Goal: Transaction & Acquisition: Register for event/course

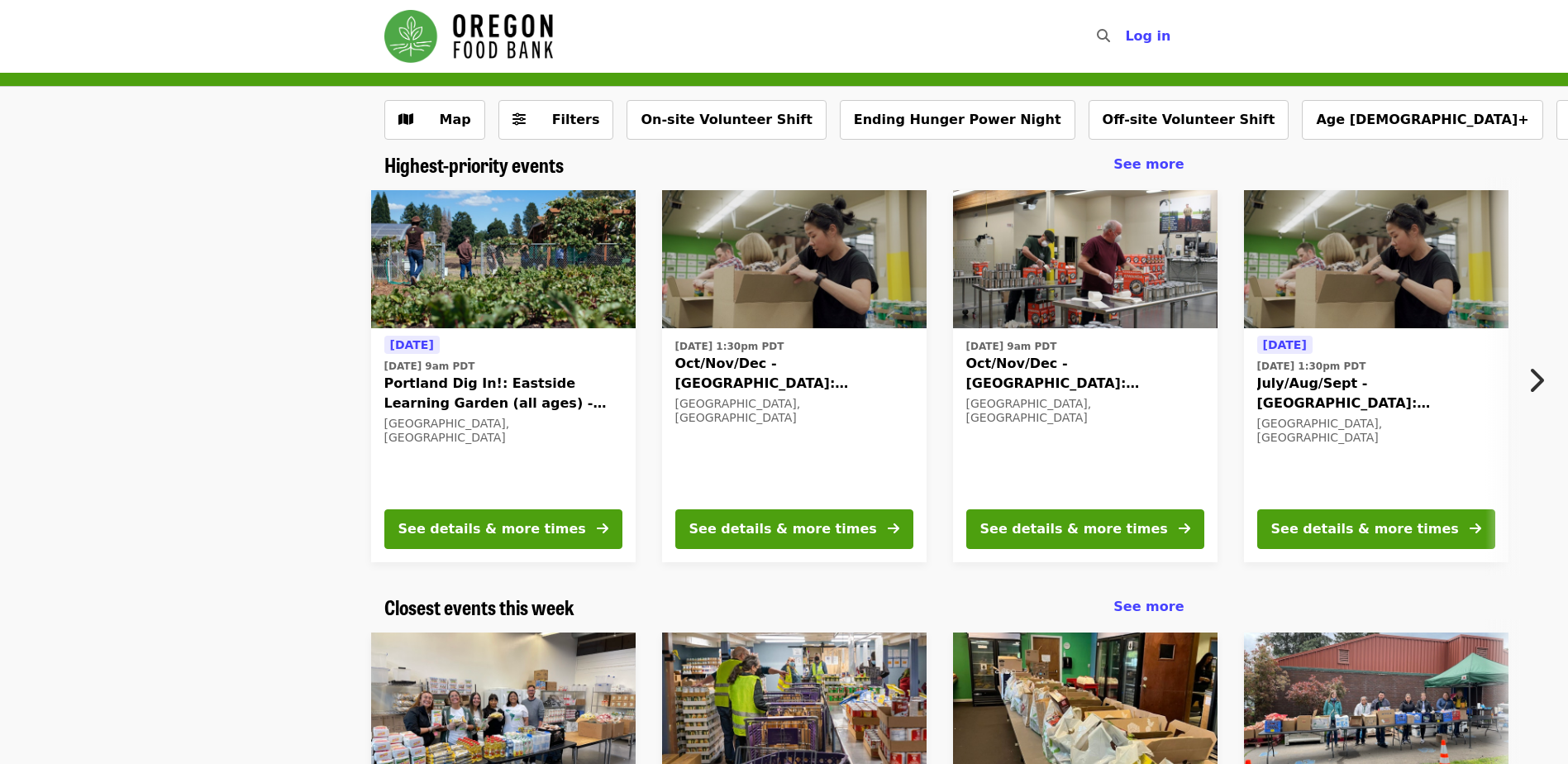
click at [1543, 373] on icon "chevron-right icon" at bounding box center [1535, 380] width 16 height 32
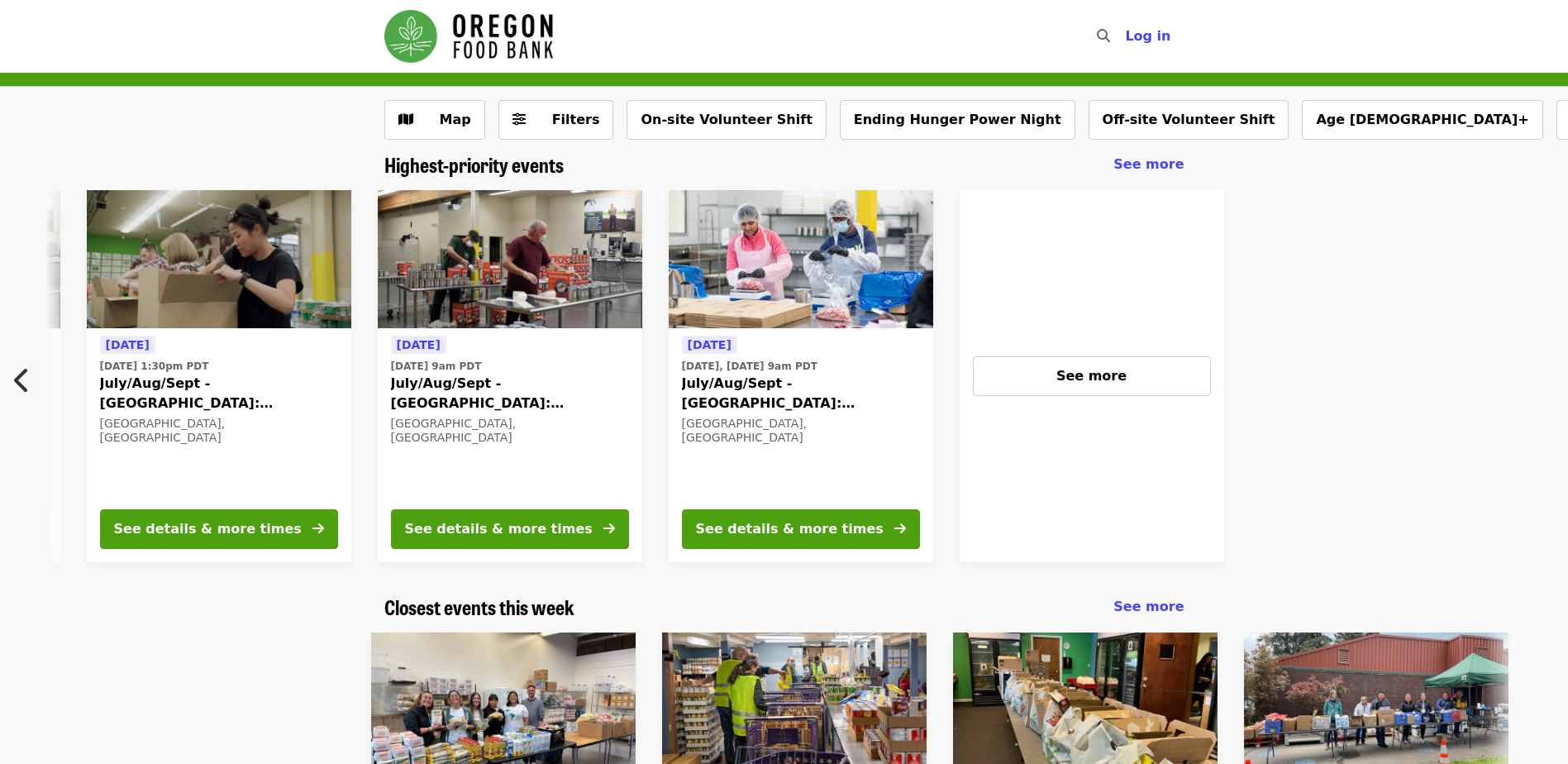
scroll to position [0, 1180]
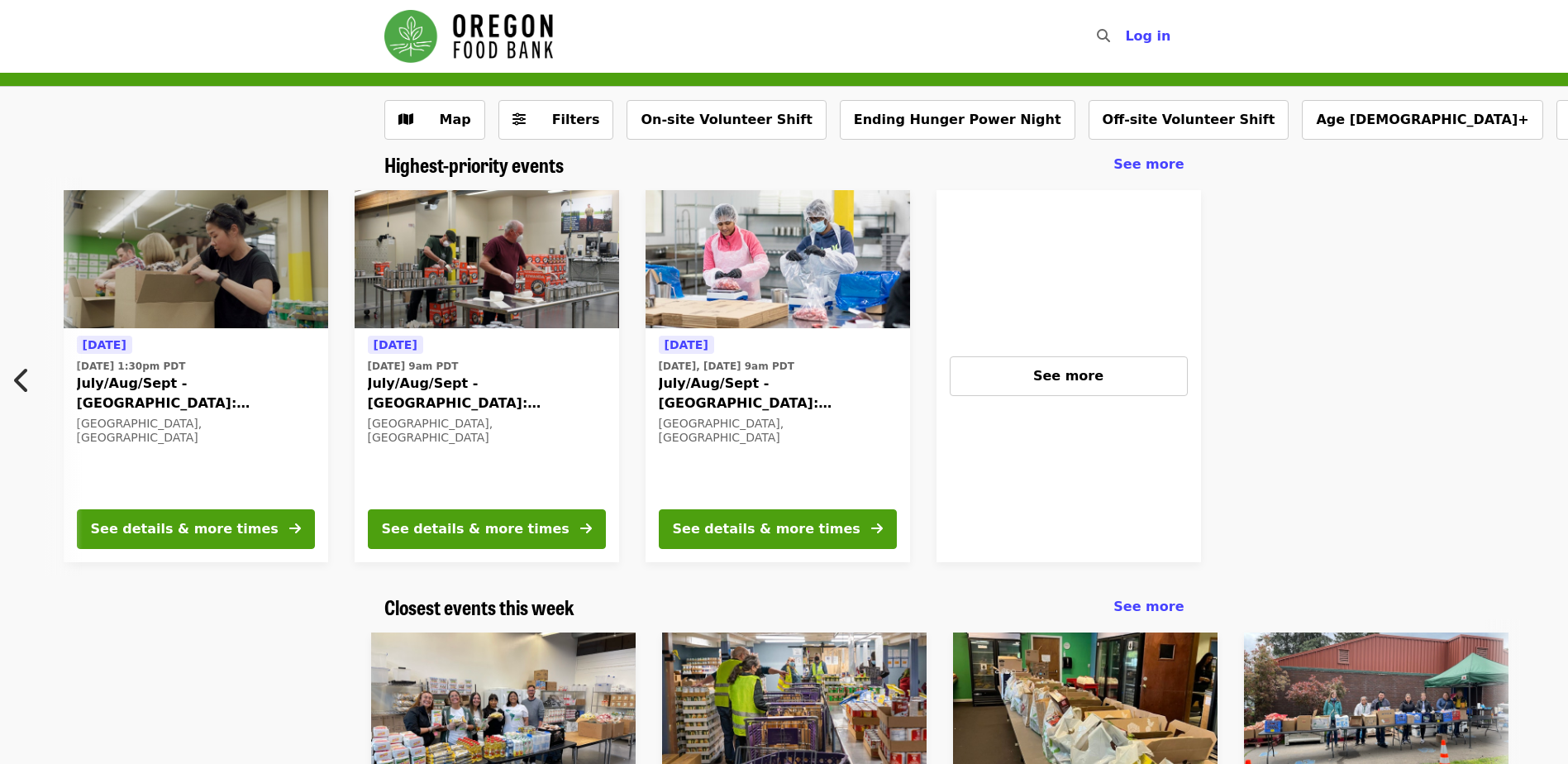
click at [1543, 373] on div "Tomorrow Tue, Sep 23 @ 9am PDT Portland Dig In!: Eastside Learning Garden (all …" at bounding box center [784, 375] width 1568 height 398
click at [1085, 381] on span "See more" at bounding box center [1068, 375] width 70 height 15
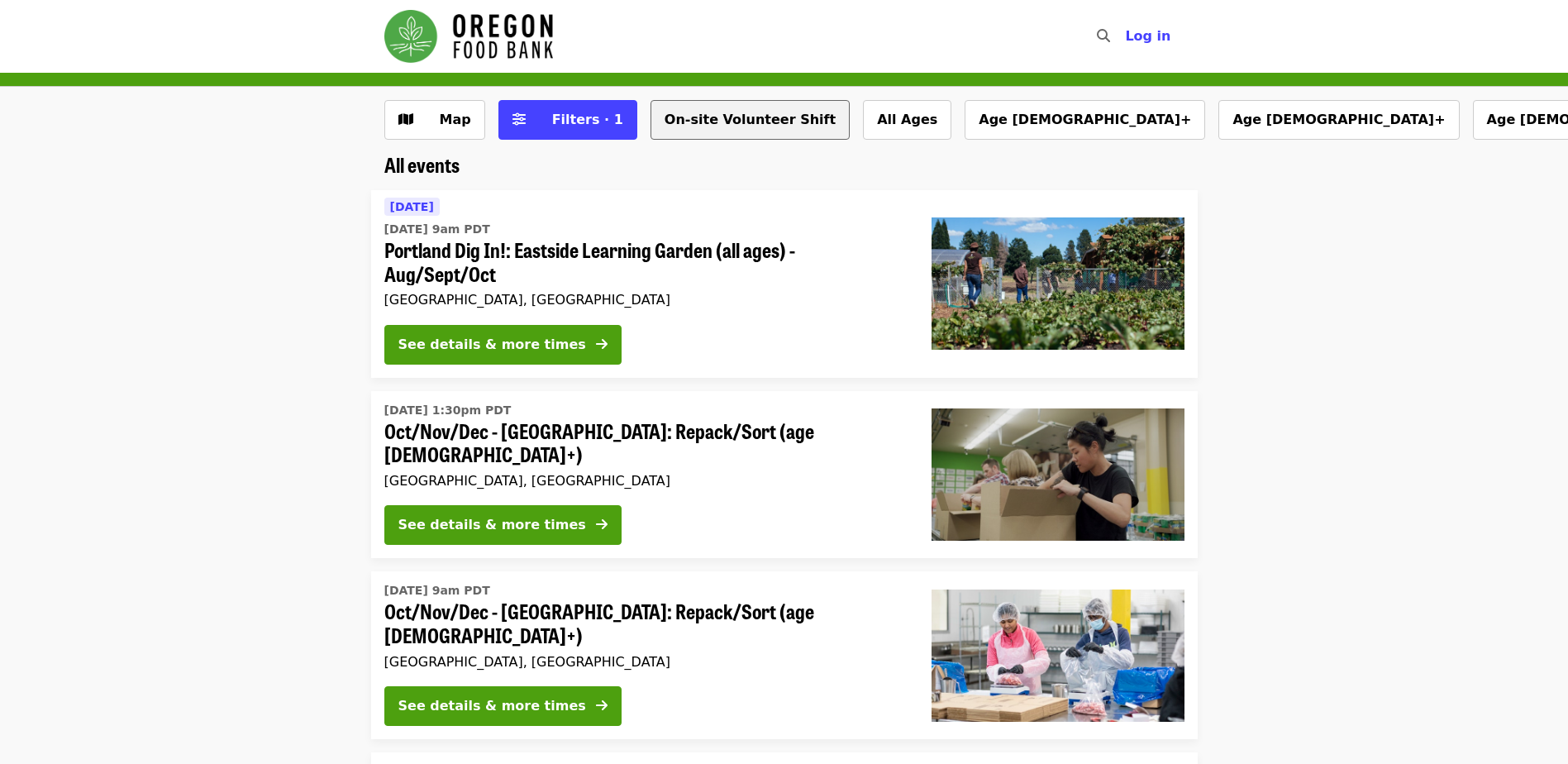
click at [716, 120] on button "On-site Volunteer Shift" at bounding box center [750, 120] width 200 height 40
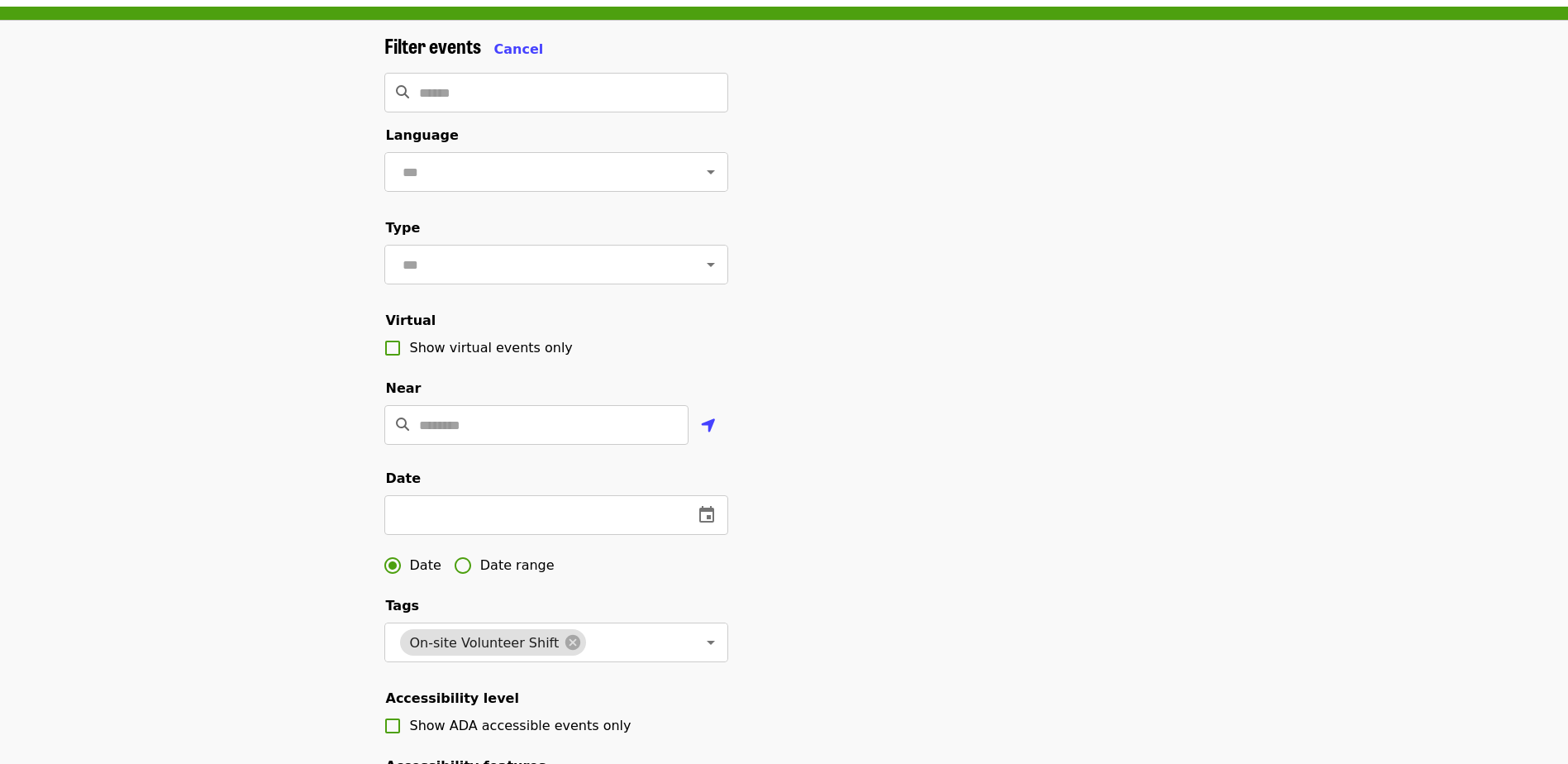
scroll to position [331, 0]
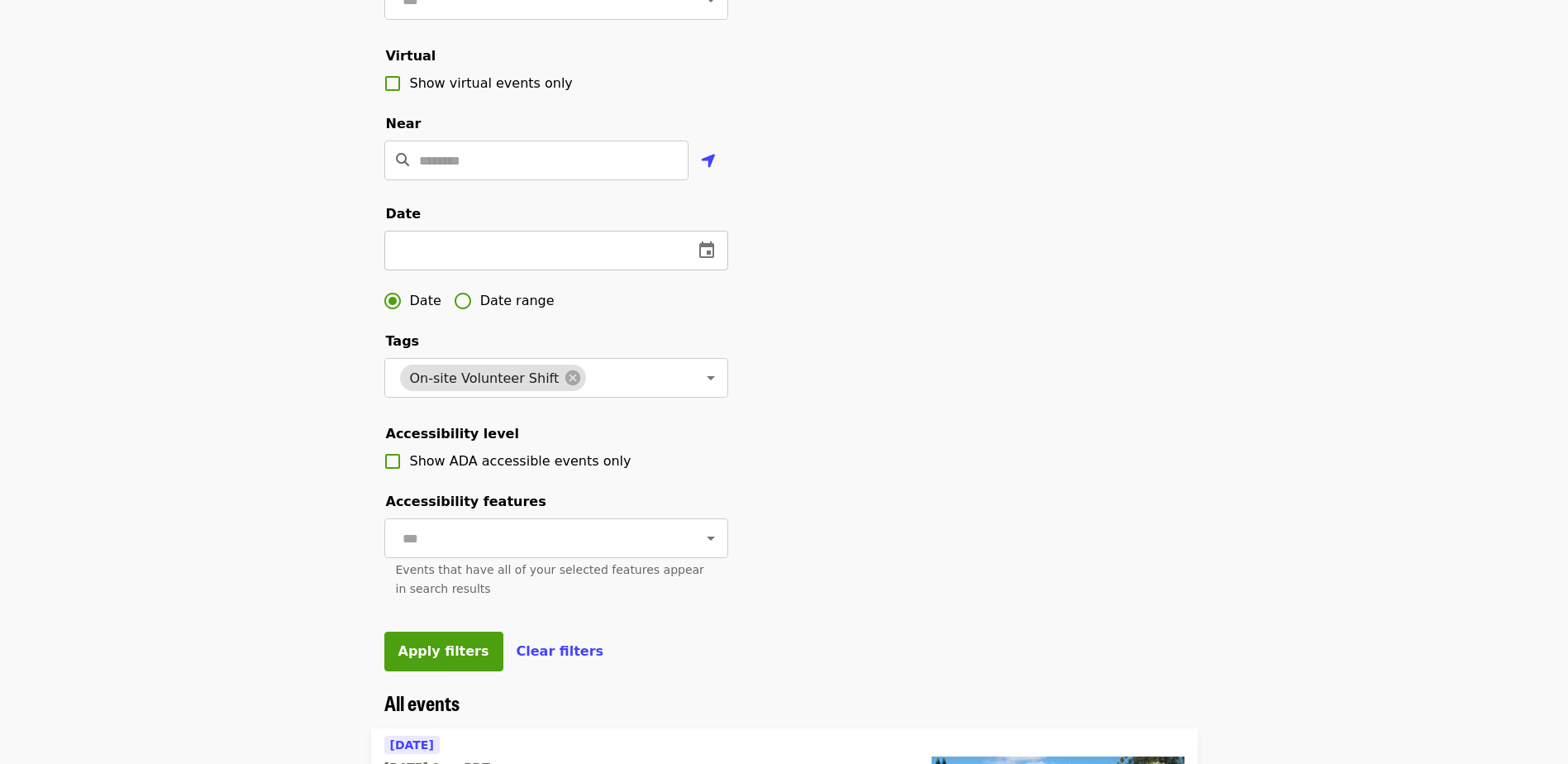
click at [715, 260] on icon "change date" at bounding box center [707, 250] width 20 height 20
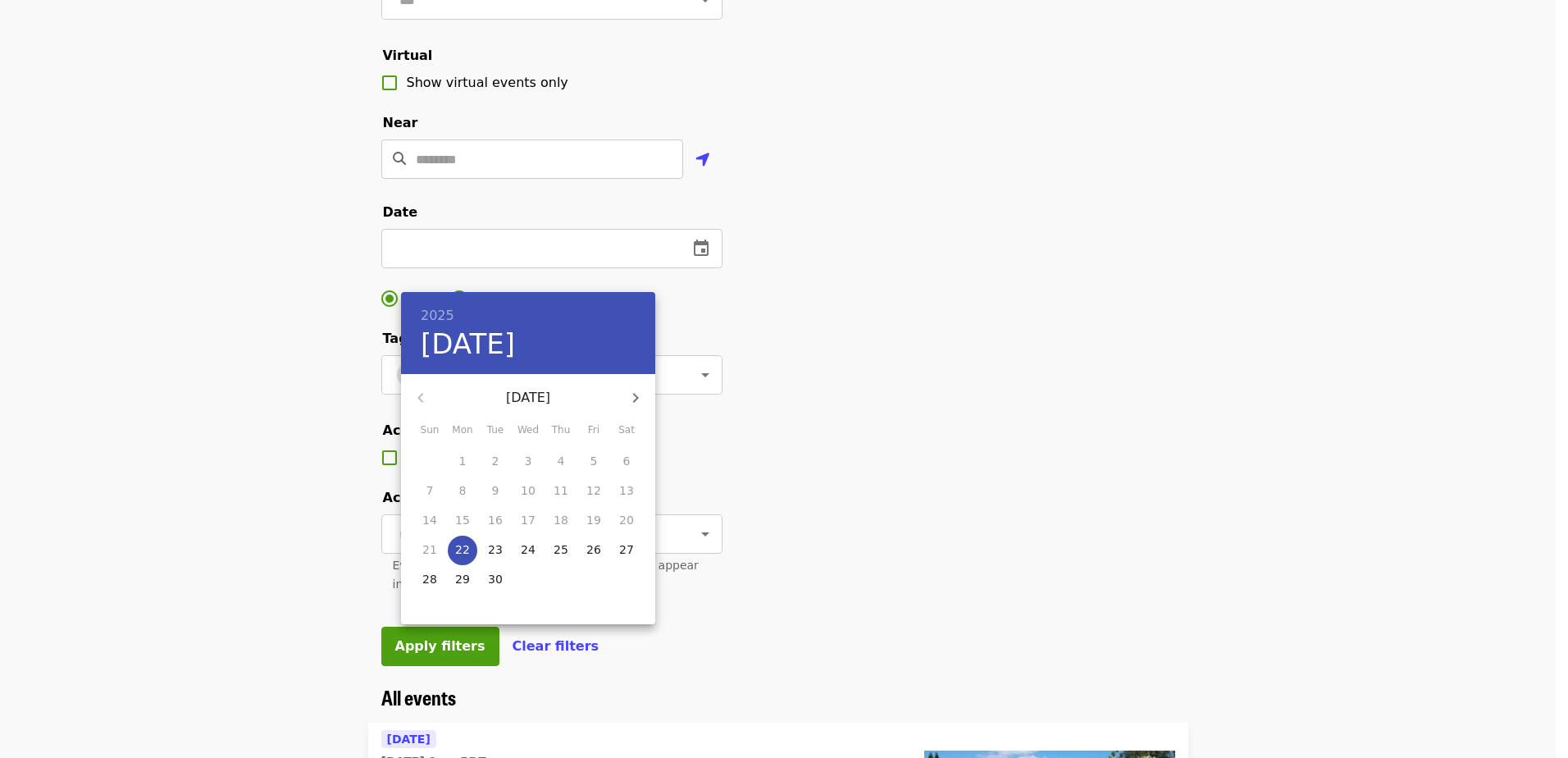
click at [634, 392] on icon "button" at bounding box center [635, 397] width 20 height 20
click at [466, 515] on p "10" at bounding box center [462, 520] width 14 height 16
type input "**********"
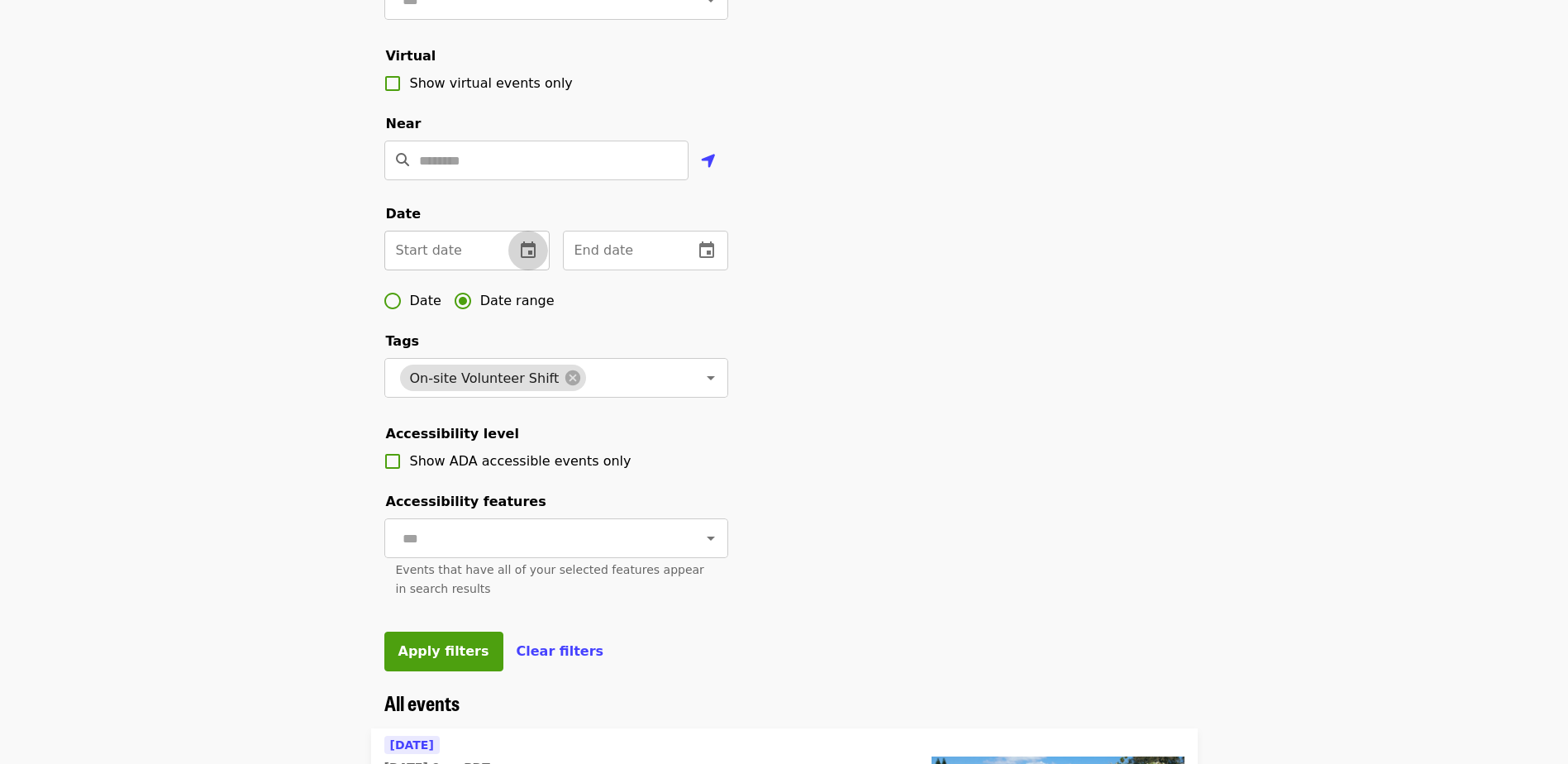
click at [524, 260] on icon "change date" at bounding box center [527, 250] width 20 height 20
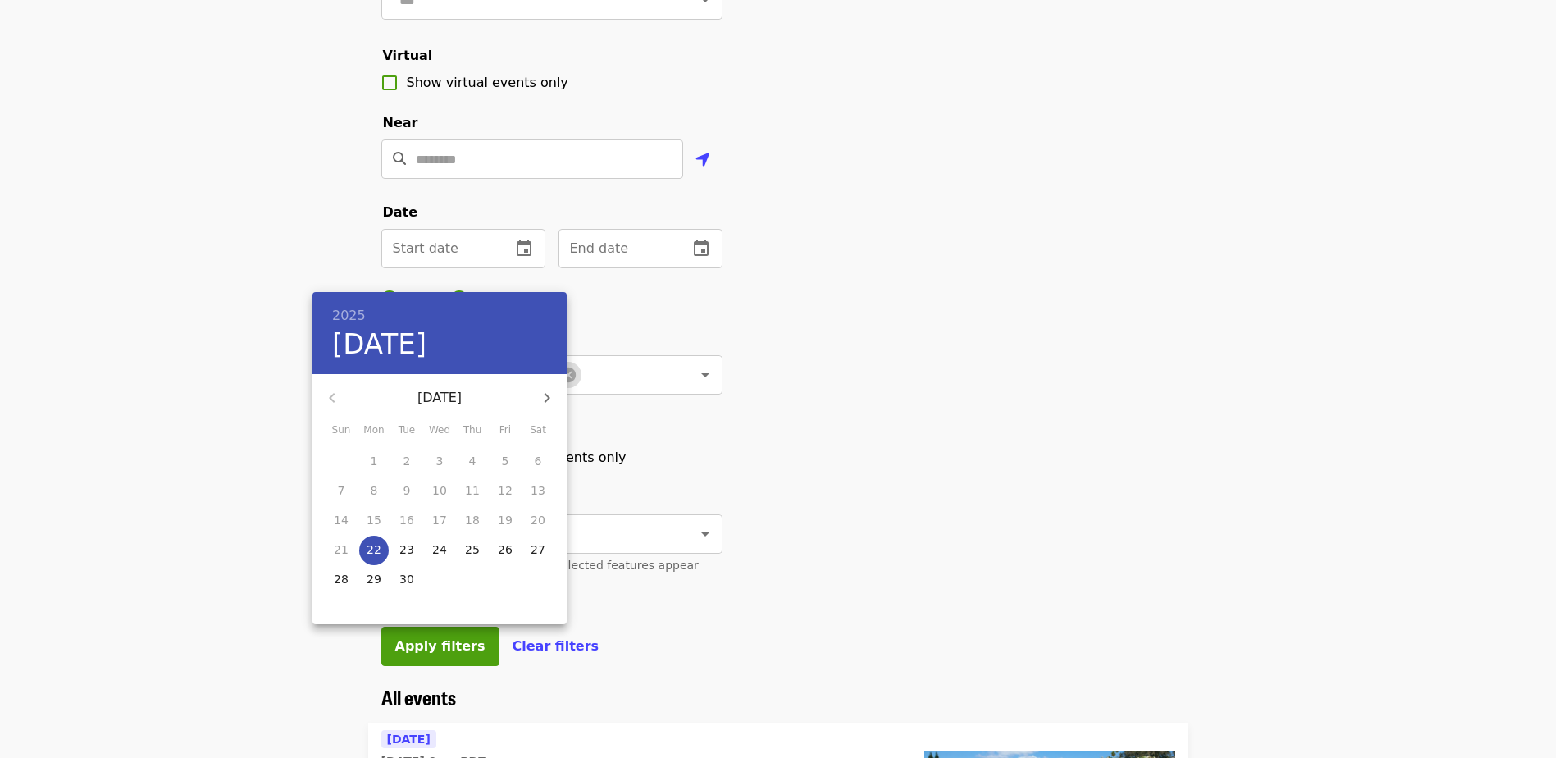
click at [545, 397] on icon "button" at bounding box center [546, 397] width 20 height 20
click at [375, 520] on p "10" at bounding box center [373, 520] width 14 height 16
type input "**********"
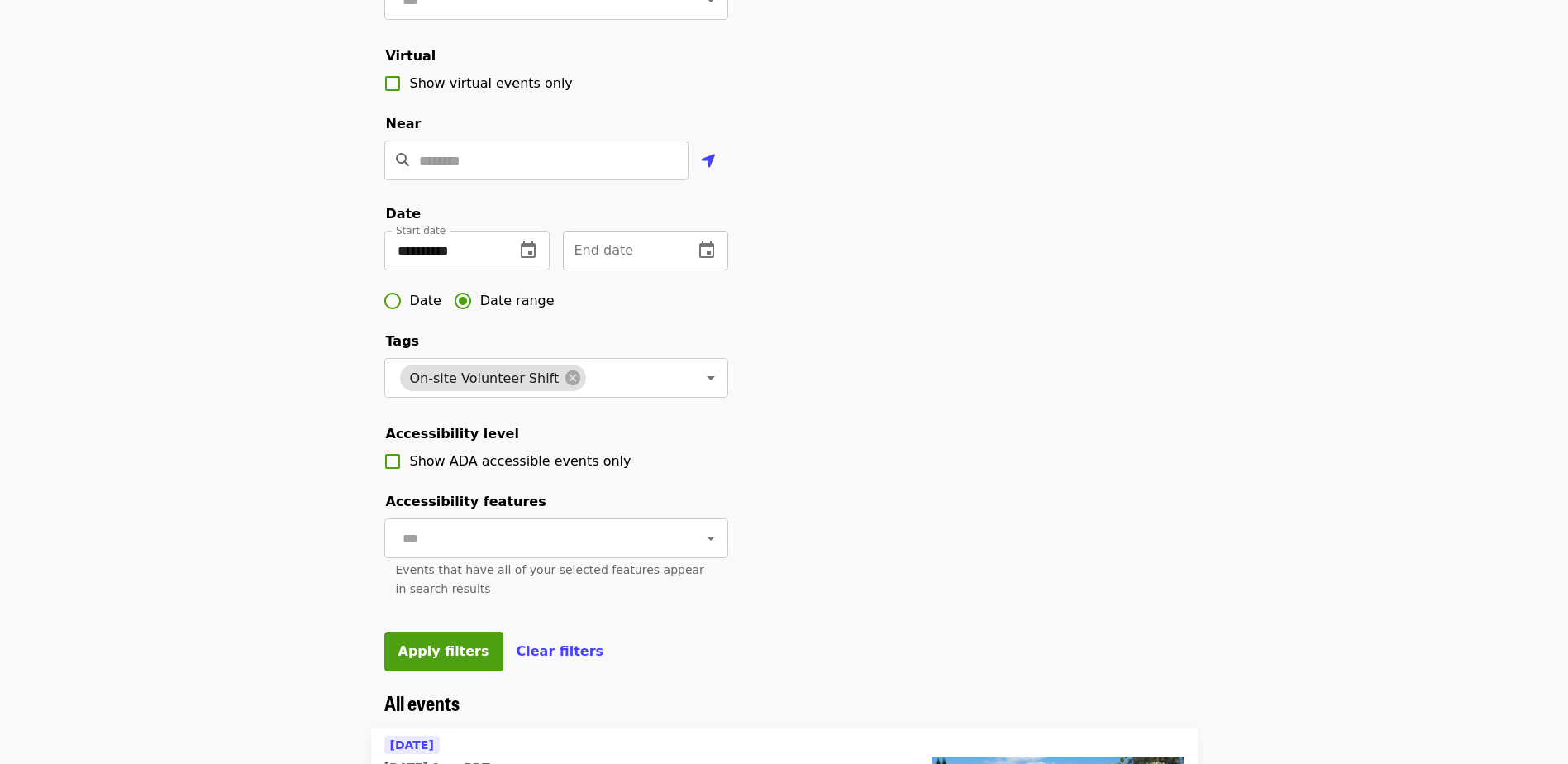
click at [698, 260] on icon "change date" at bounding box center [707, 250] width 20 height 20
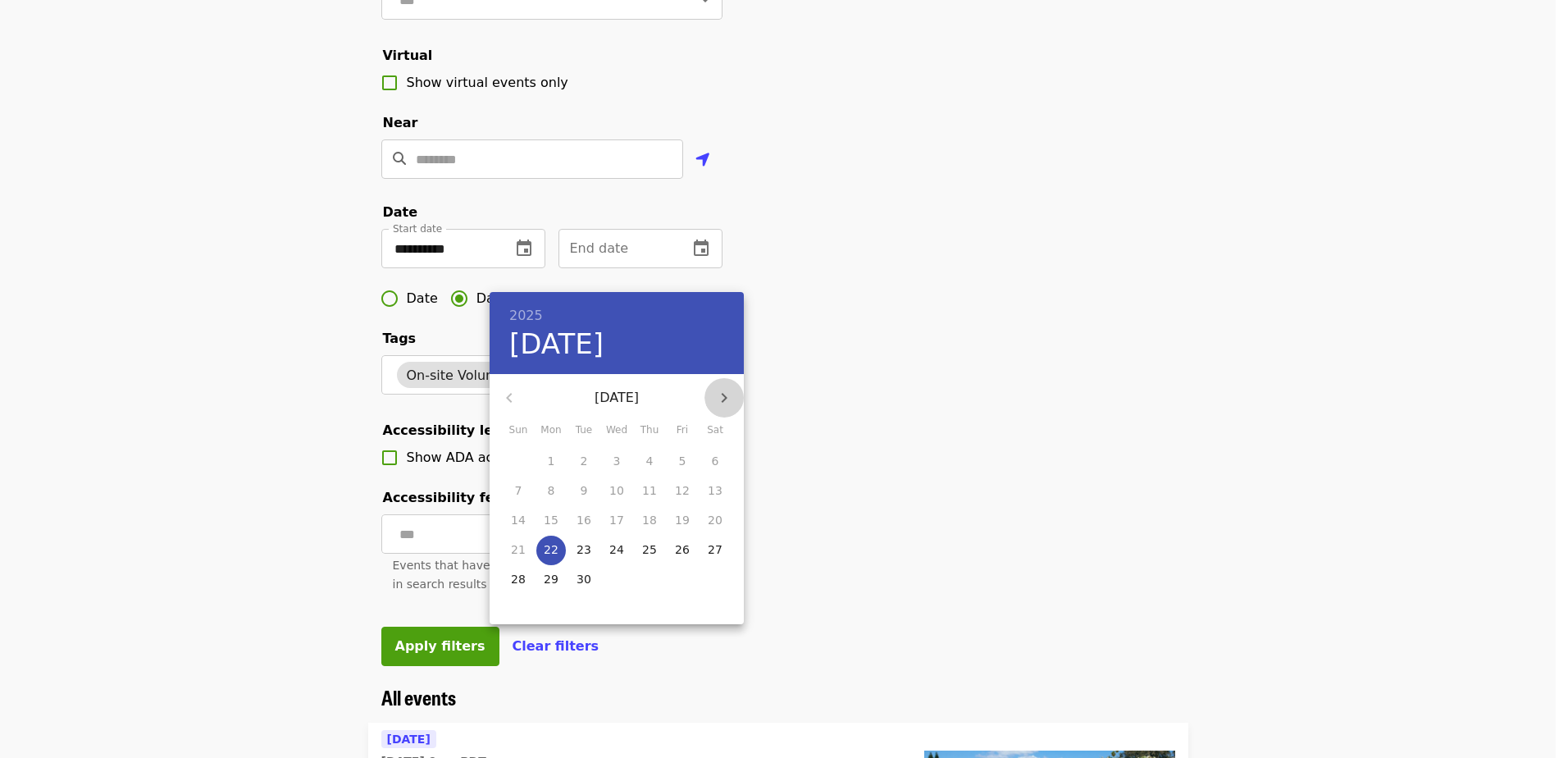
click at [721, 395] on icon "button" at bounding box center [724, 397] width 20 height 20
click at [511, 396] on icon "button" at bounding box center [509, 397] width 20 height 20
click at [653, 518] on p "13" at bounding box center [649, 520] width 14 height 16
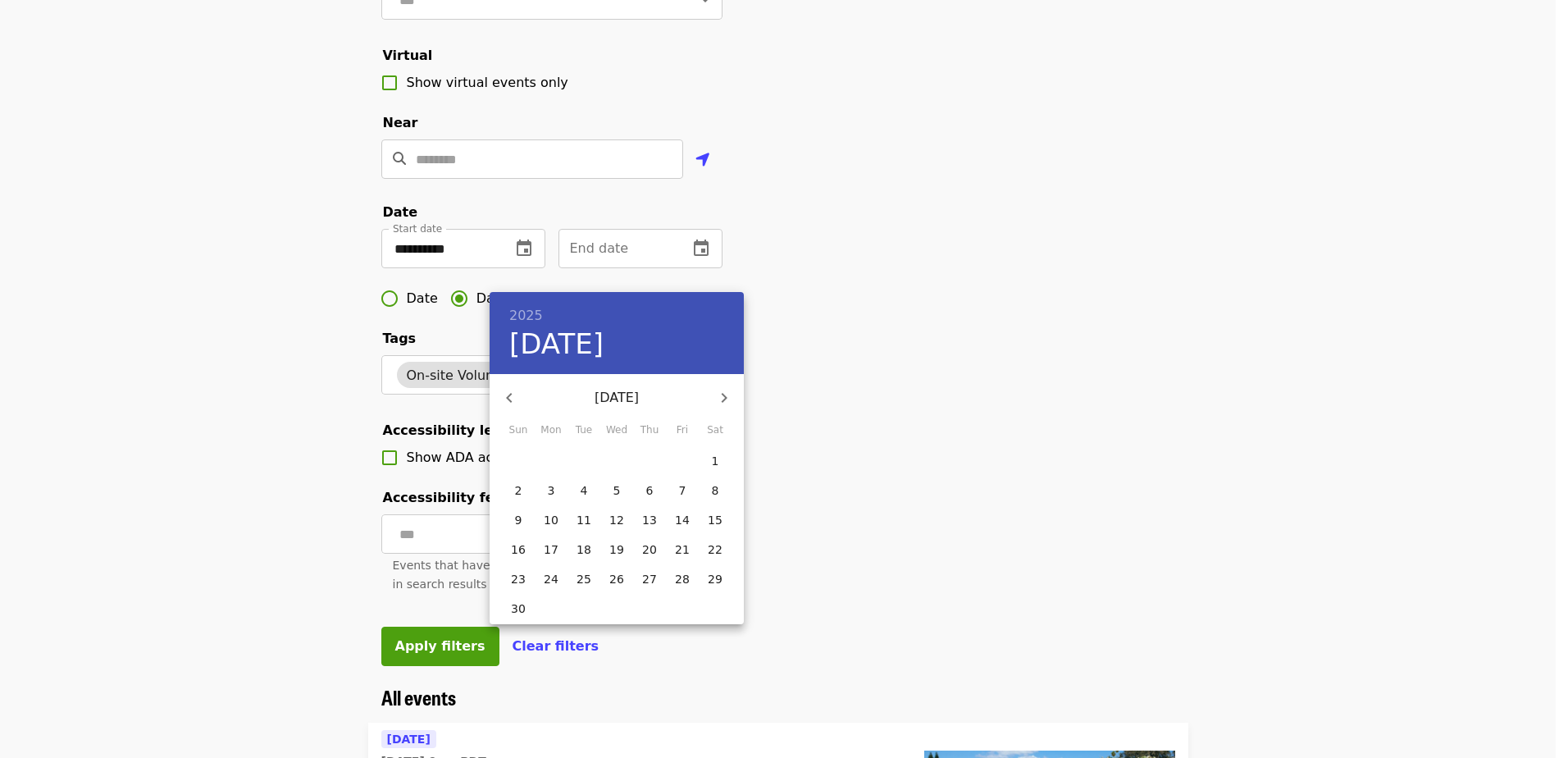
type input "**********"
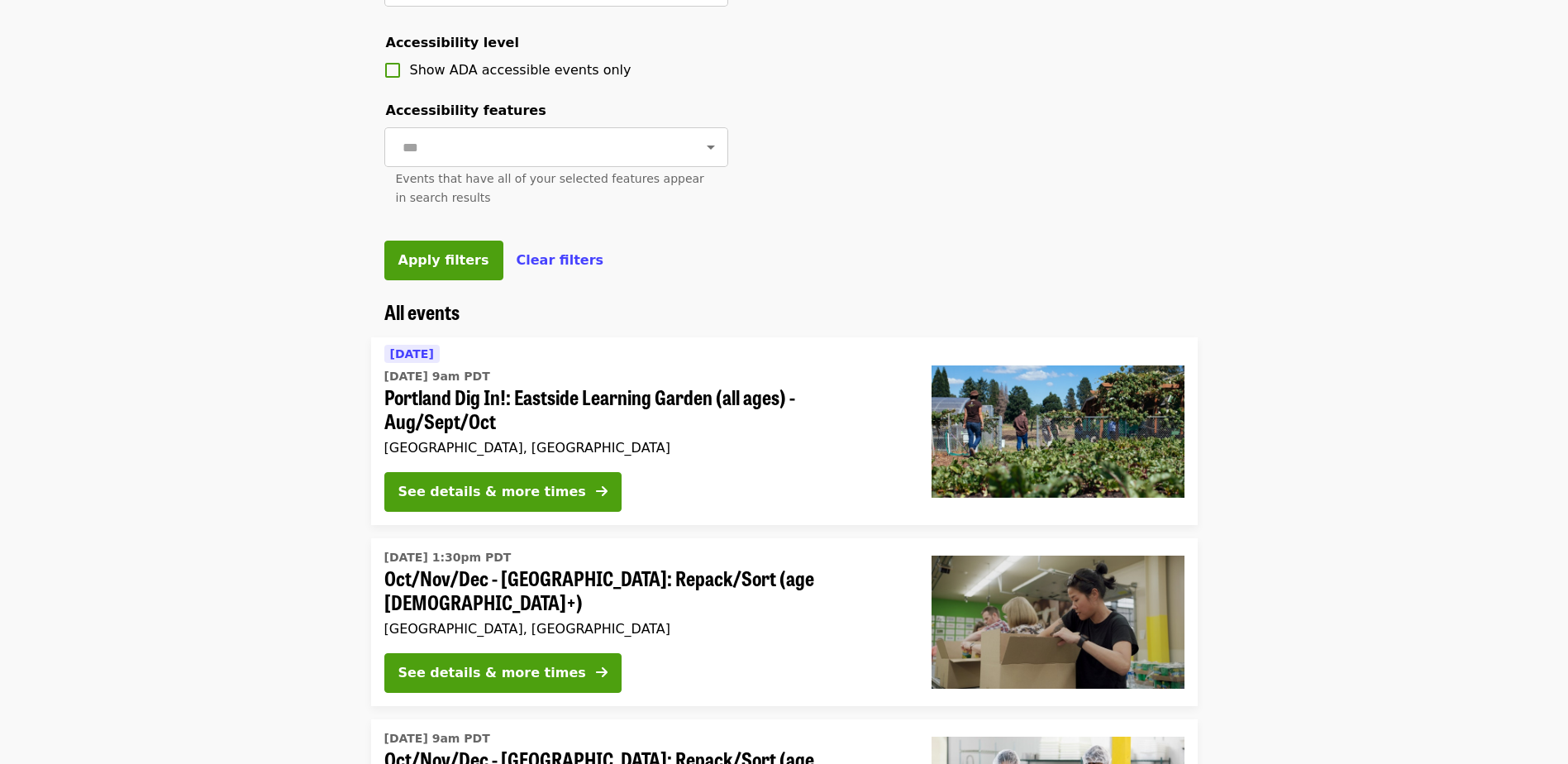
scroll to position [827, 0]
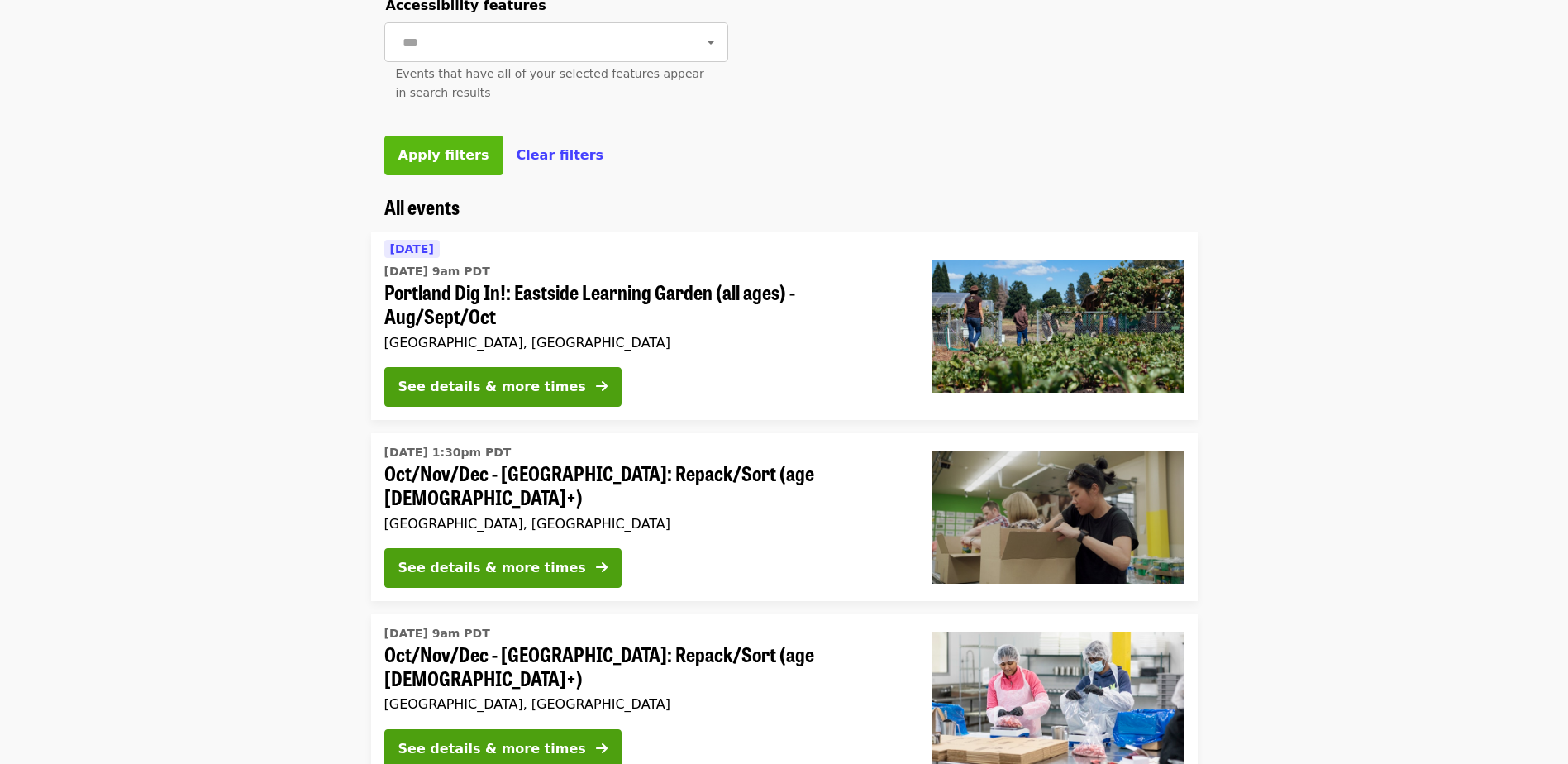
click at [422, 176] on button "Apply filters" at bounding box center [444, 155] width 119 height 40
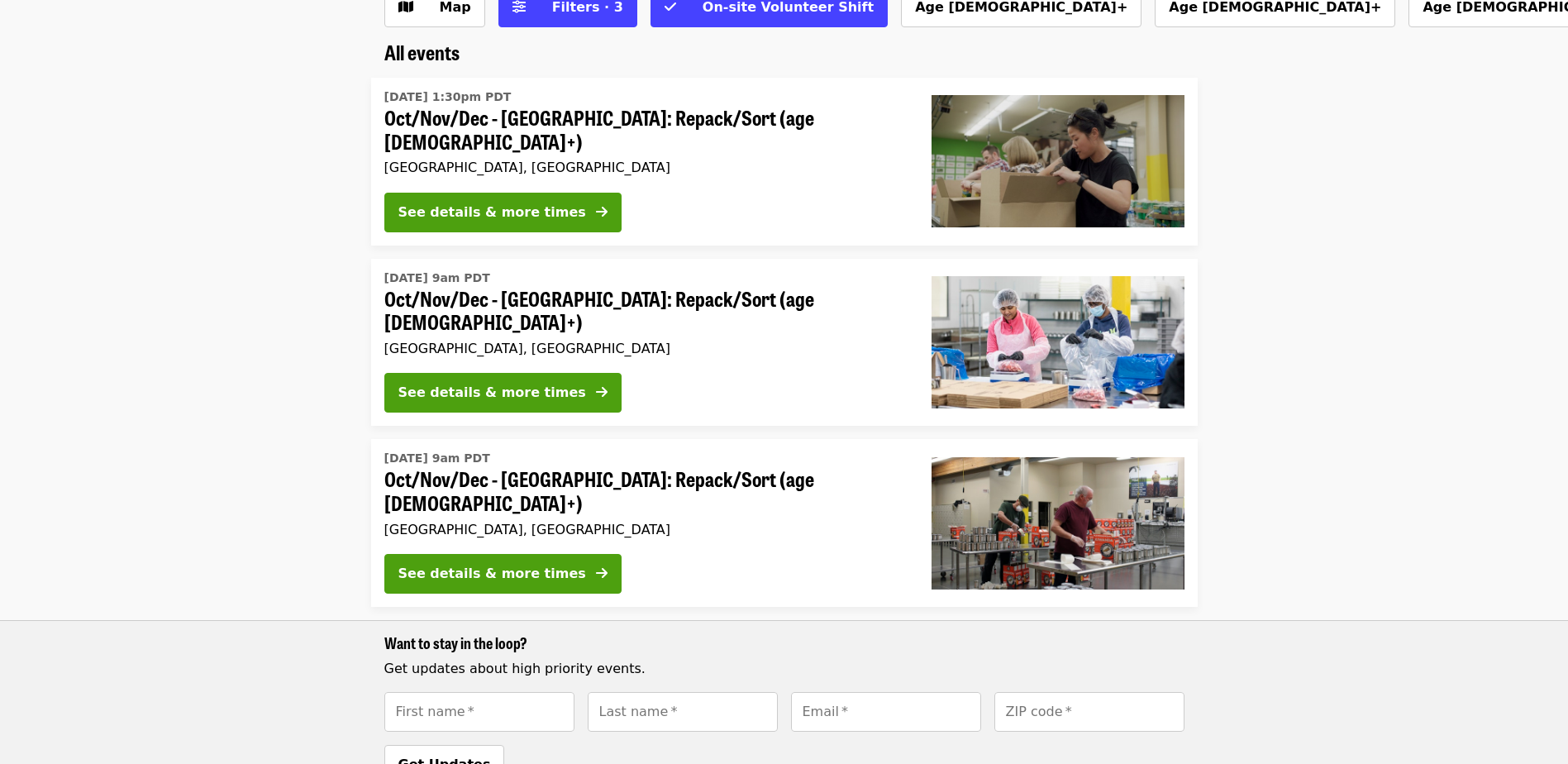
scroll to position [112, 0]
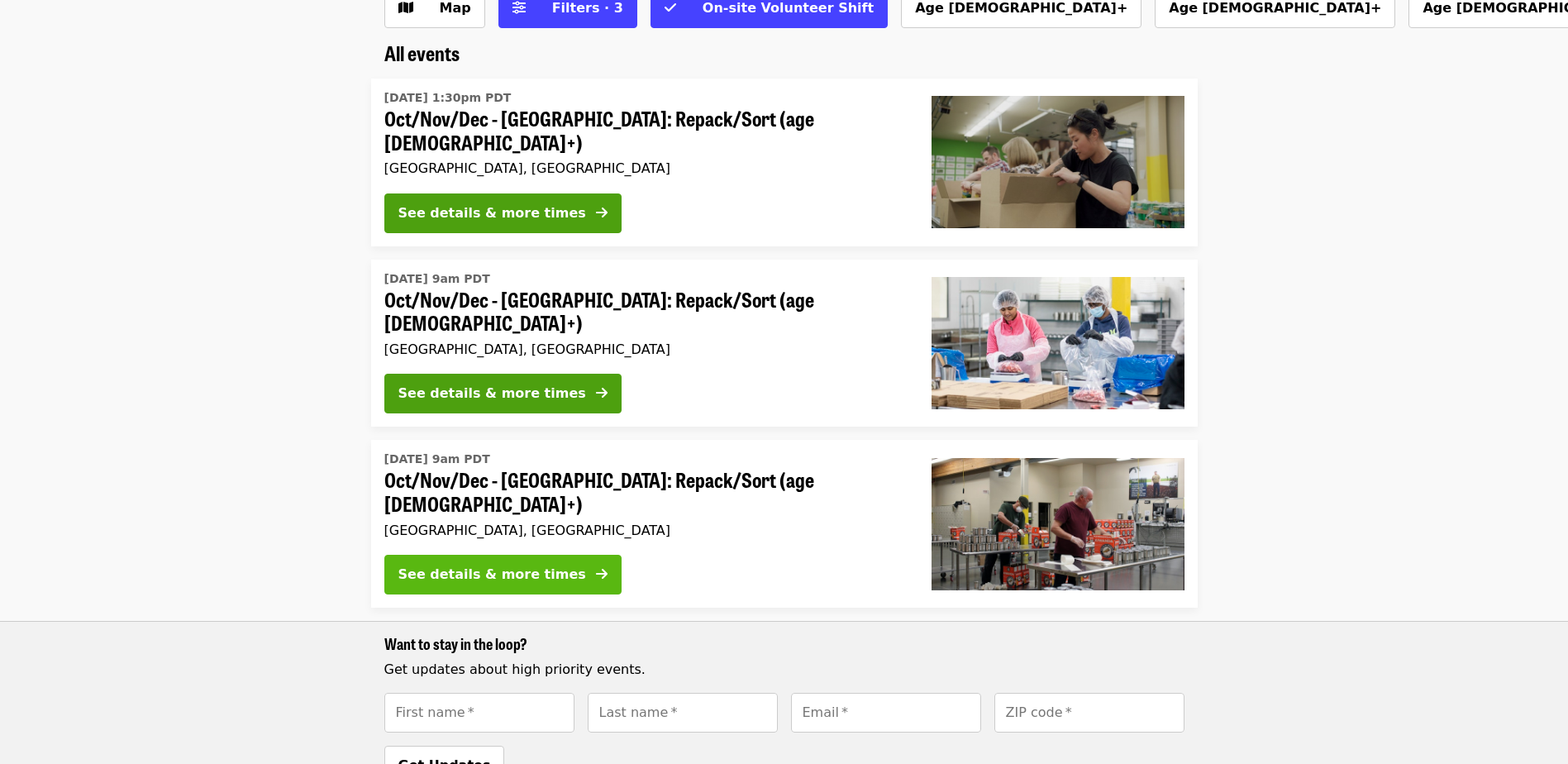
click at [553, 555] on button "See details & more times" at bounding box center [503, 574] width 237 height 40
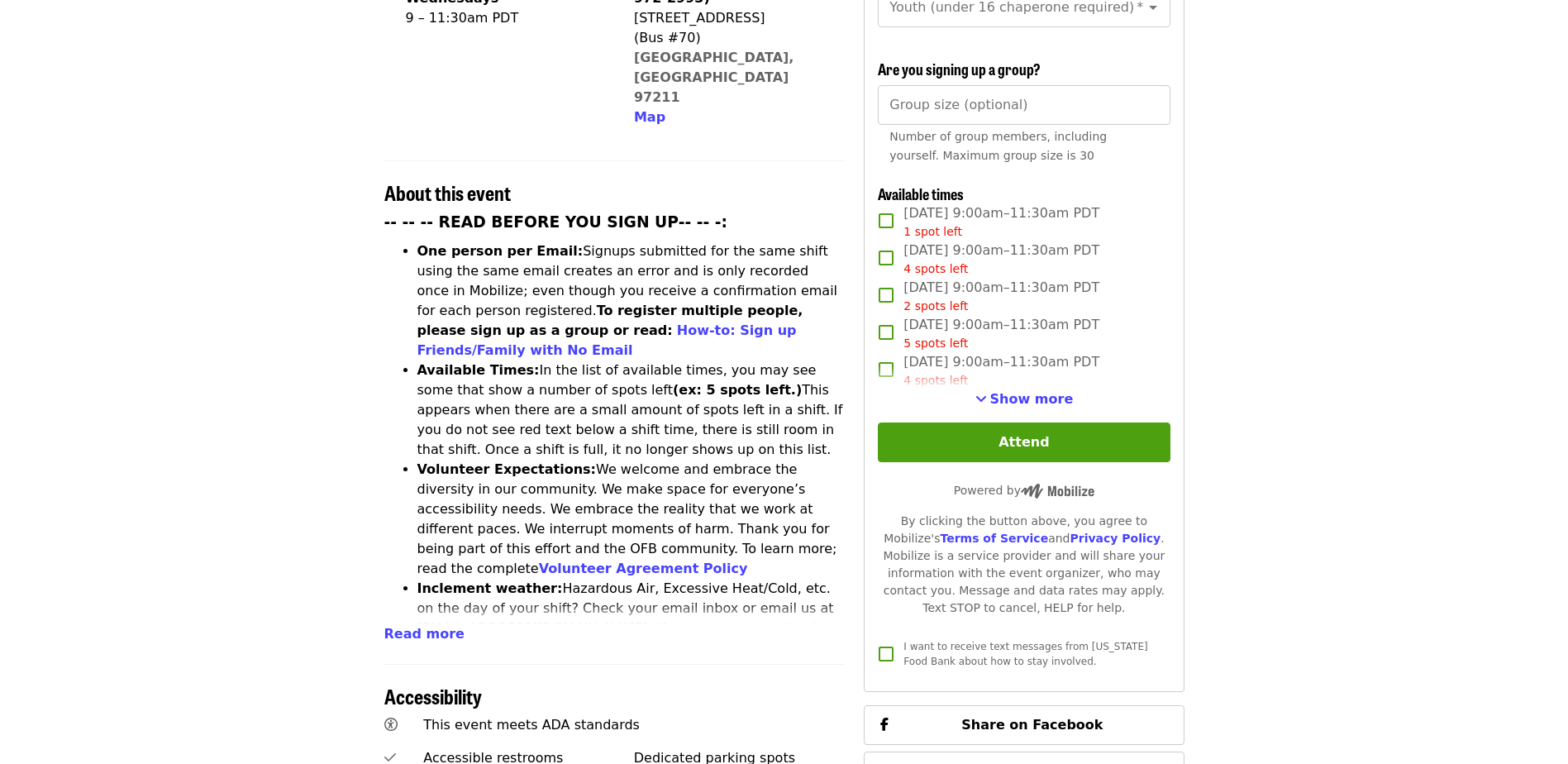
scroll to position [496, 0]
click at [1027, 396] on span "Show more" at bounding box center [1032, 398] width 84 height 15
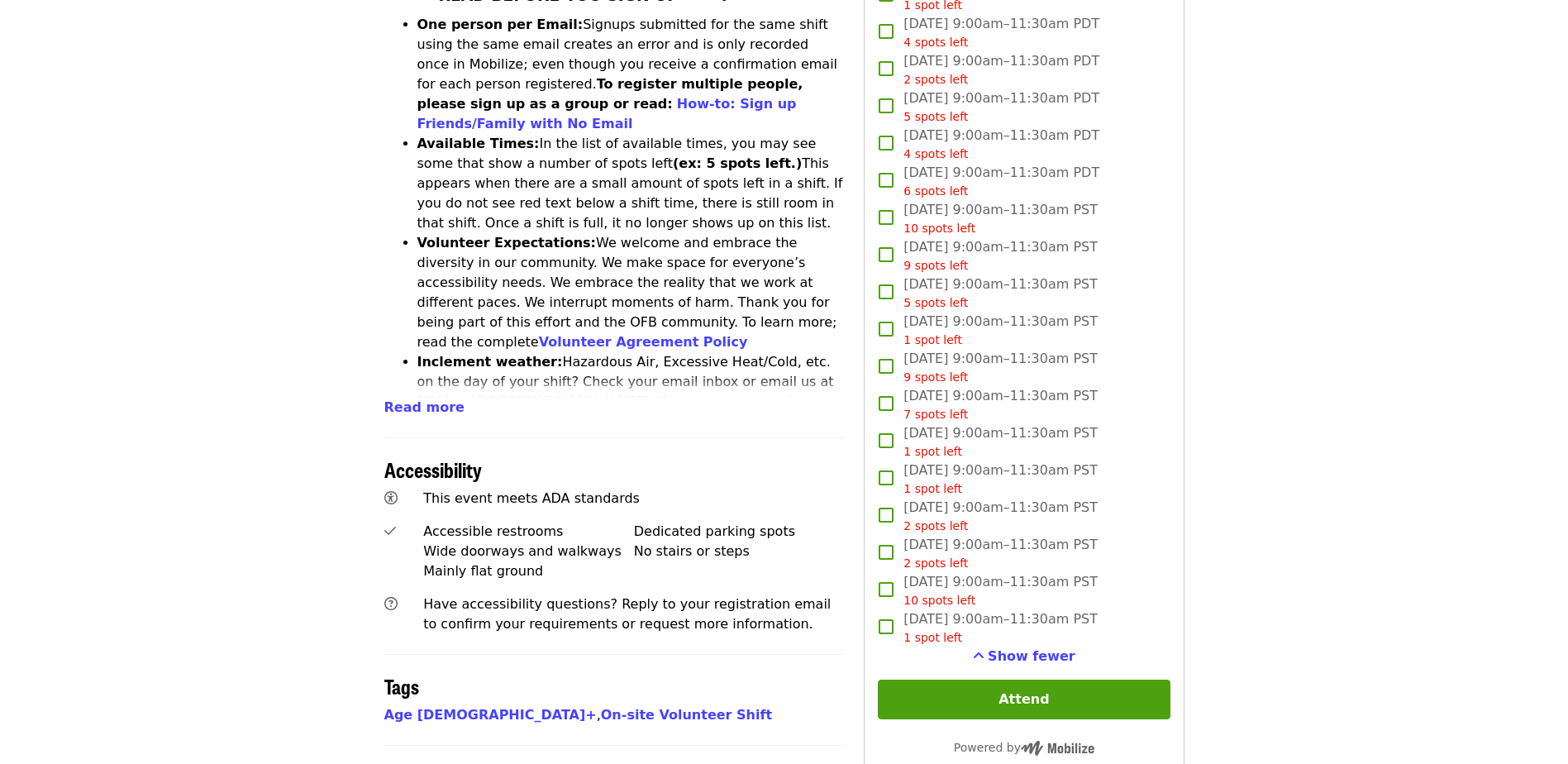
scroll to position [662, 0]
